Goal: Transaction & Acquisition: Purchase product/service

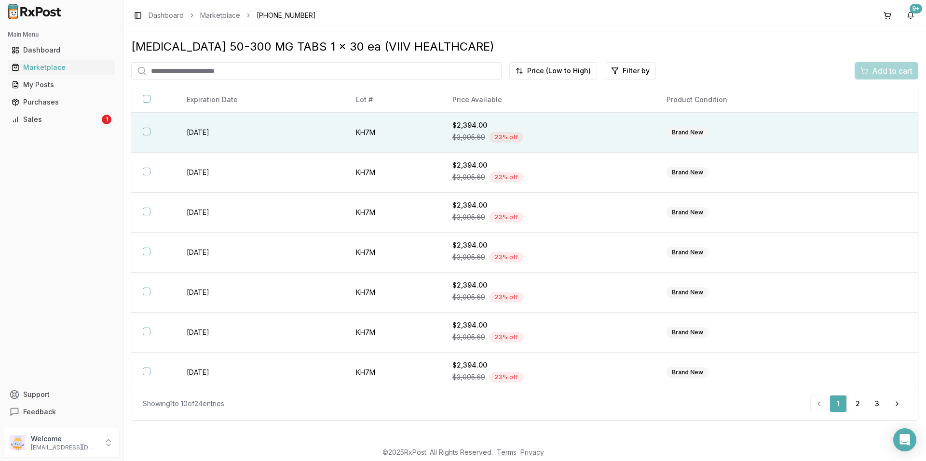
click at [316, 134] on td "[DATE]" at bounding box center [259, 133] width 169 height 40
click at [861, 67] on div "Add to cart" at bounding box center [886, 71] width 52 height 12
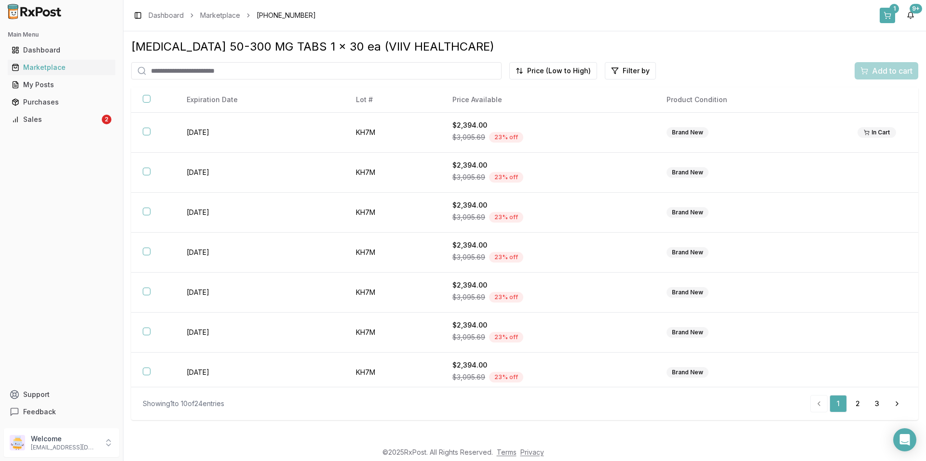
click at [887, 16] on button "1" at bounding box center [886, 15] width 15 height 15
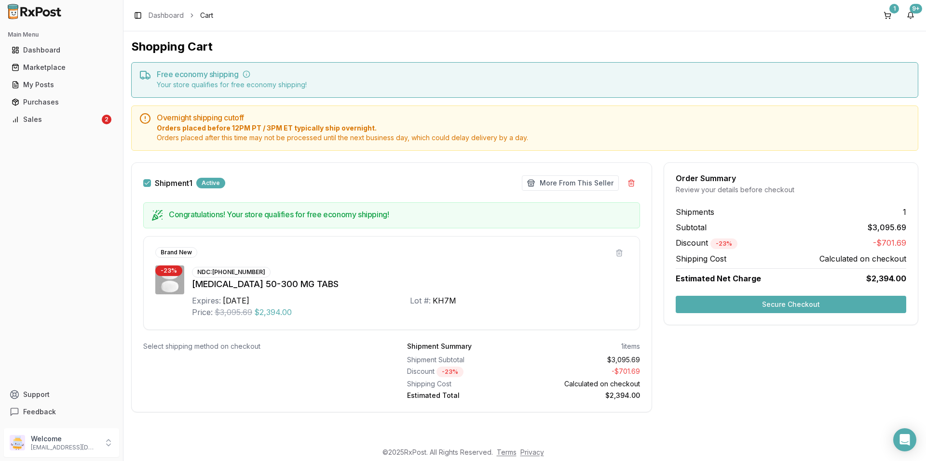
click at [696, 301] on button "Secure Checkout" at bounding box center [790, 304] width 230 height 17
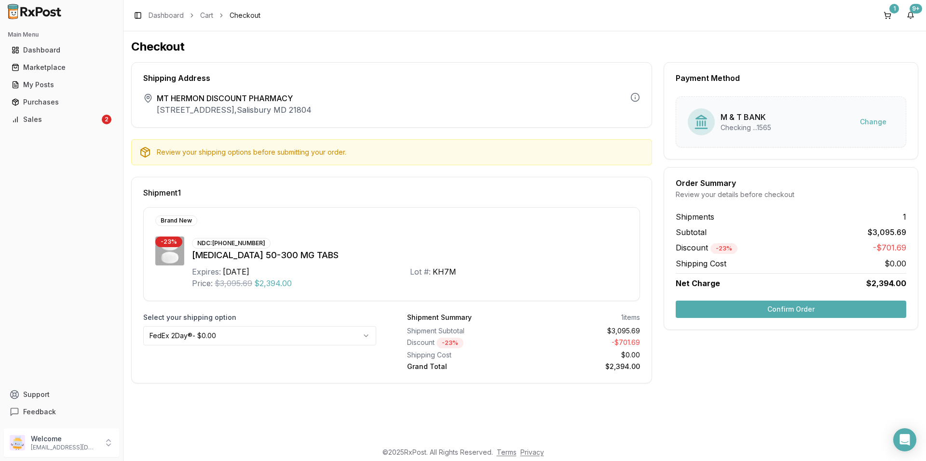
click at [292, 334] on html "Main Menu Dashboard Marketplace My Posts Purchases Sales 2 Support Feedback Wel…" at bounding box center [463, 230] width 926 height 461
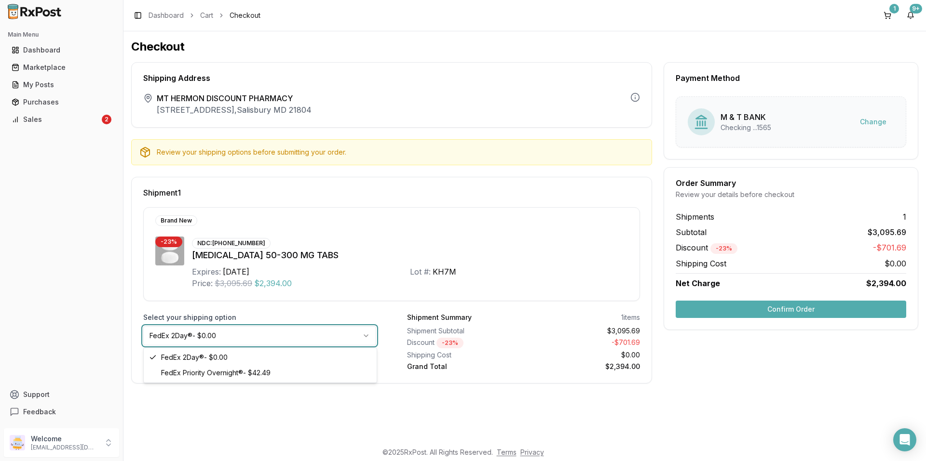
click at [292, 334] on html "Main Menu Dashboard Marketplace My Posts Purchases Sales 2 Support Feedback Wel…" at bounding box center [463, 230] width 926 height 461
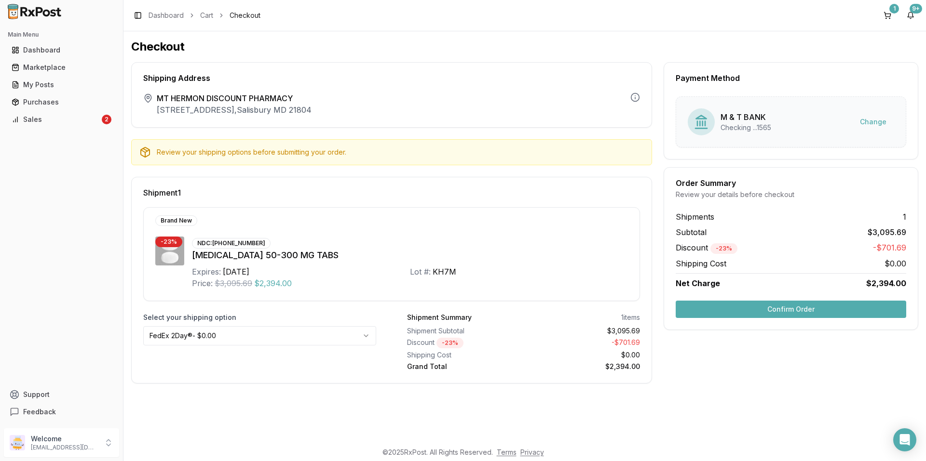
click at [706, 307] on button "Confirm Order" at bounding box center [790, 309] width 230 height 17
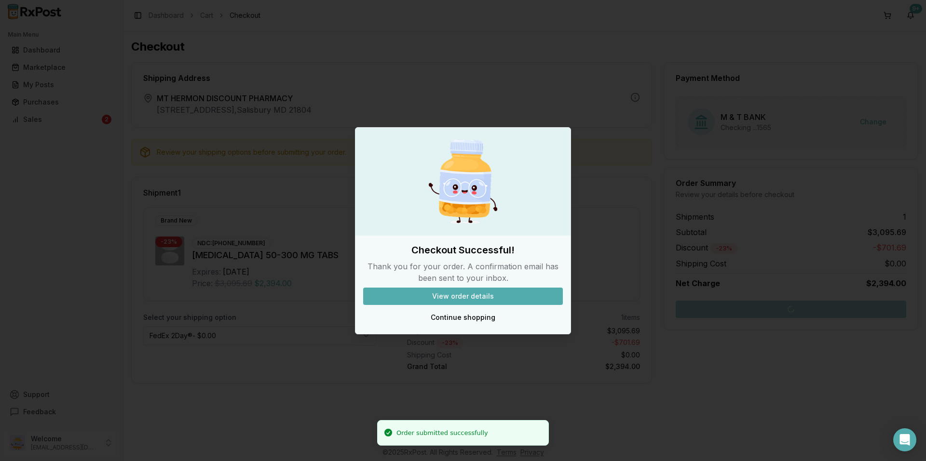
click at [466, 295] on button "View order details" at bounding box center [463, 296] width 200 height 17
